Goal: Information Seeking & Learning: Learn about a topic

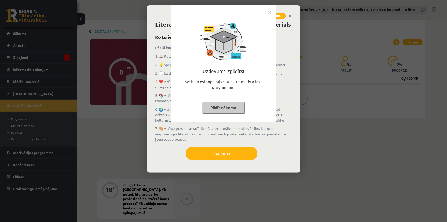
click at [237, 105] on button "Pildīt nākamo" at bounding box center [224, 108] width 42 height 12
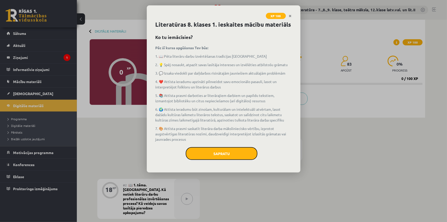
click at [227, 151] on button "Sapratu" at bounding box center [222, 153] width 72 height 13
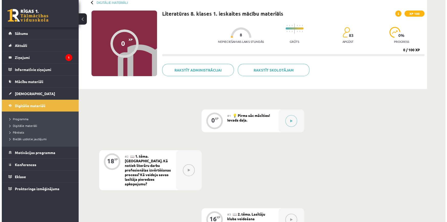
scroll to position [70, 0]
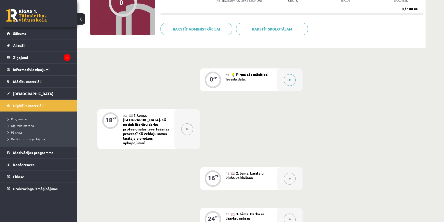
click at [287, 78] on button at bounding box center [290, 80] width 12 height 12
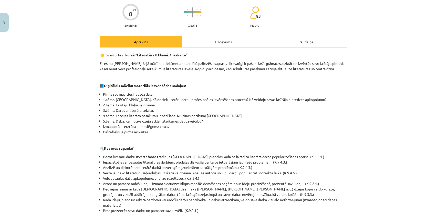
scroll to position [0, 0]
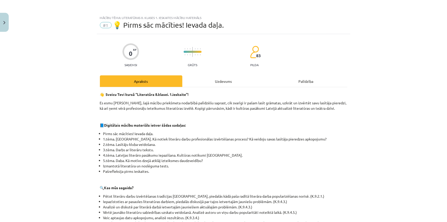
click at [124, 81] on div "Apraksts" at bounding box center [141, 81] width 82 height 12
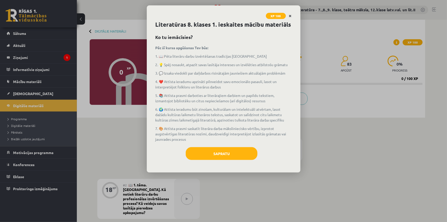
click at [290, 14] on icon "Close" at bounding box center [290, 16] width 3 height 4
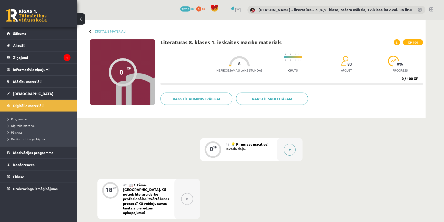
click at [289, 149] on icon at bounding box center [289, 149] width 2 height 3
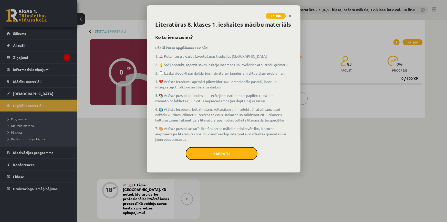
drag, startPoint x: 239, startPoint y: 151, endPoint x: 214, endPoint y: 151, distance: 25.1
click at [239, 151] on button "Sapratu" at bounding box center [222, 153] width 72 height 13
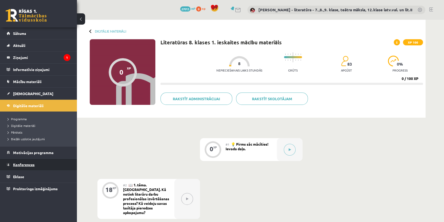
click at [30, 163] on span "Konferences" at bounding box center [24, 164] width 22 height 5
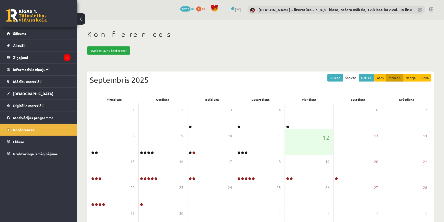
click at [375, 44] on div "Konferences Izveidot jaunu konferenci << Iepr. Šodiena Nāk. >> Gads Mēnesis Ned…" at bounding box center [260, 139] width 367 height 239
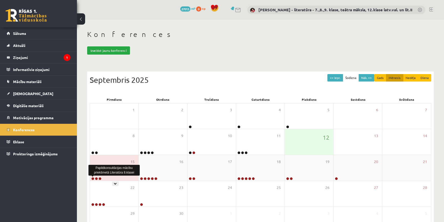
click at [92, 179] on link at bounding box center [92, 178] width 3 height 3
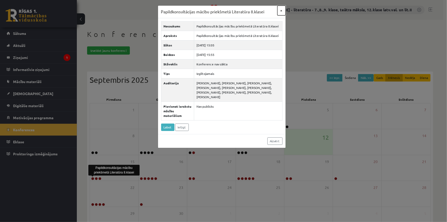
click at [281, 9] on button "×" at bounding box center [281, 11] width 8 height 10
